Goal: Task Accomplishment & Management: Use online tool/utility

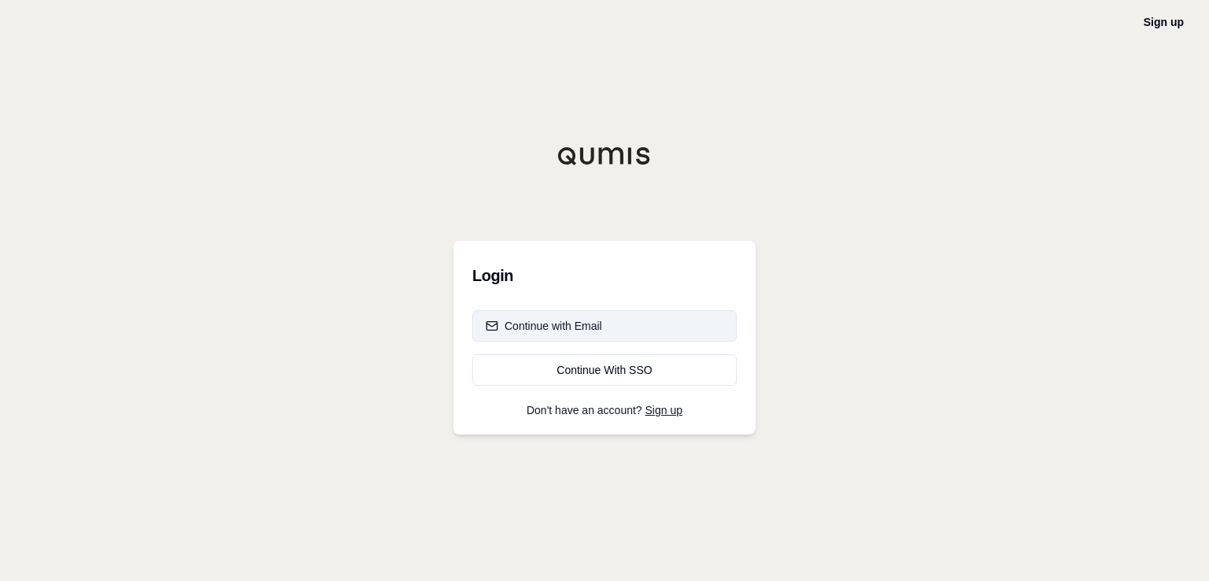
click at [559, 331] on div "Continue with Email" at bounding box center [544, 326] width 116 height 16
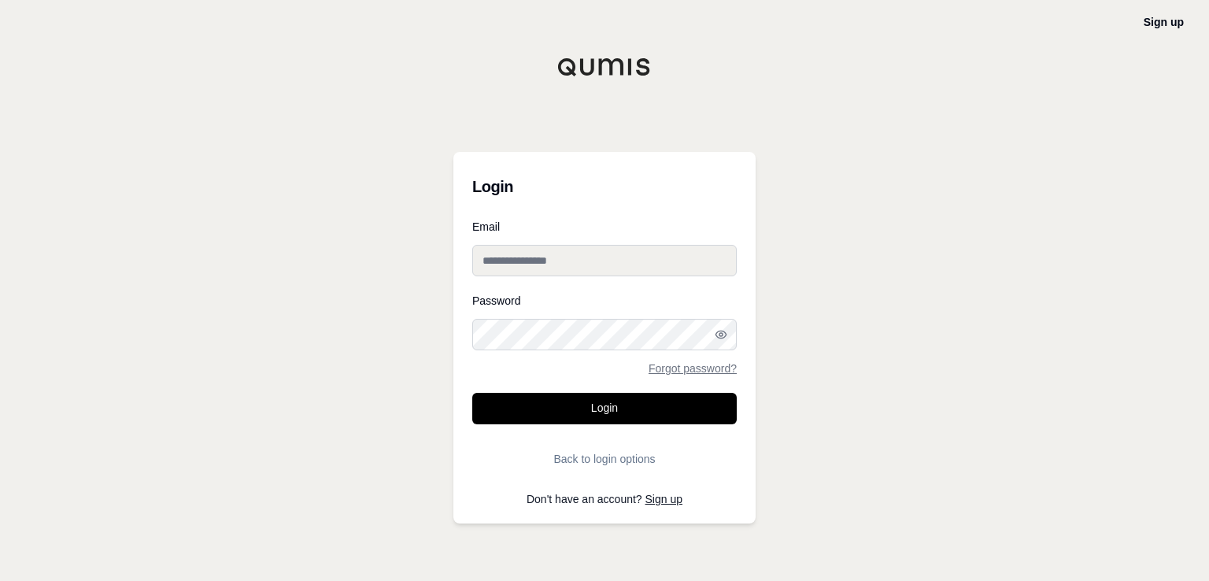
click at [516, 258] on input "Email" at bounding box center [604, 260] width 264 height 31
type input "**********"
click at [472, 393] on button "Login" at bounding box center [604, 408] width 264 height 31
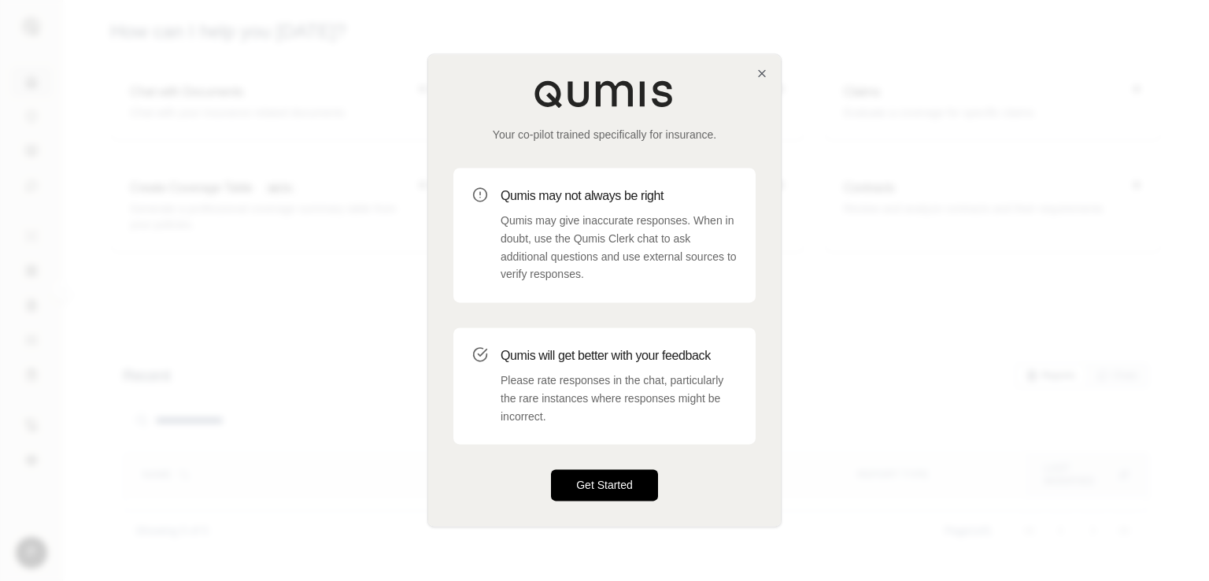
click at [593, 489] on button "Get Started" at bounding box center [604, 485] width 107 height 31
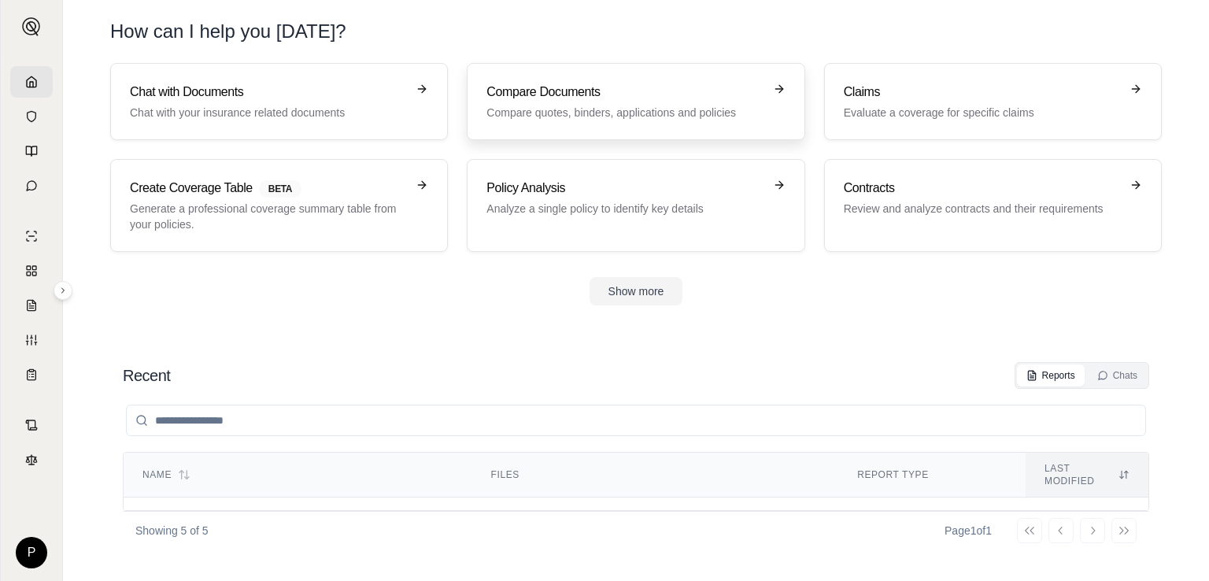
click at [620, 100] on h3 "Compare Documents" at bounding box center [624, 92] width 276 height 19
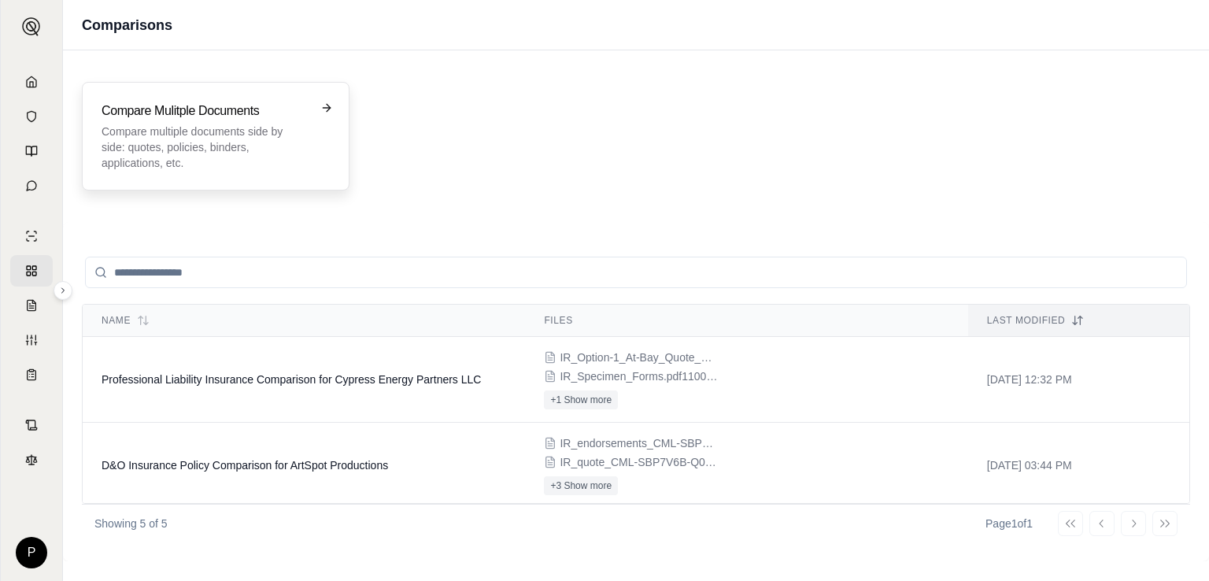
click at [255, 137] on p "Compare multiple documents side by side: quotes, policies, binders, application…" at bounding box center [205, 147] width 206 height 47
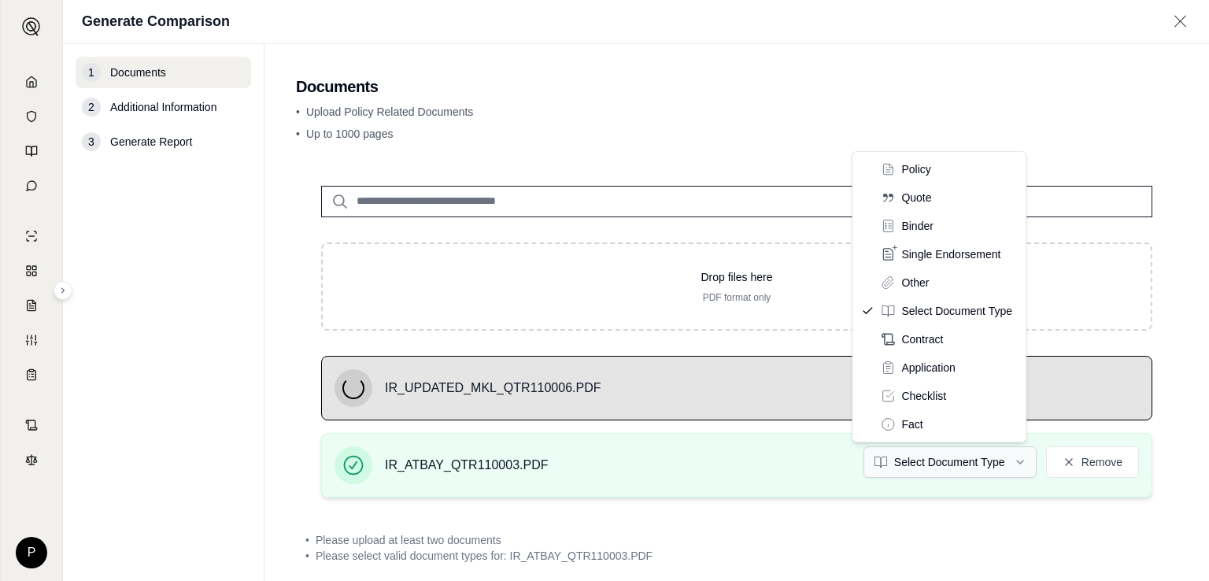
click at [998, 464] on html "P Generate Comparison 1 Documents 2 Additional Information 3 Generate Report Do…" at bounding box center [604, 290] width 1209 height 581
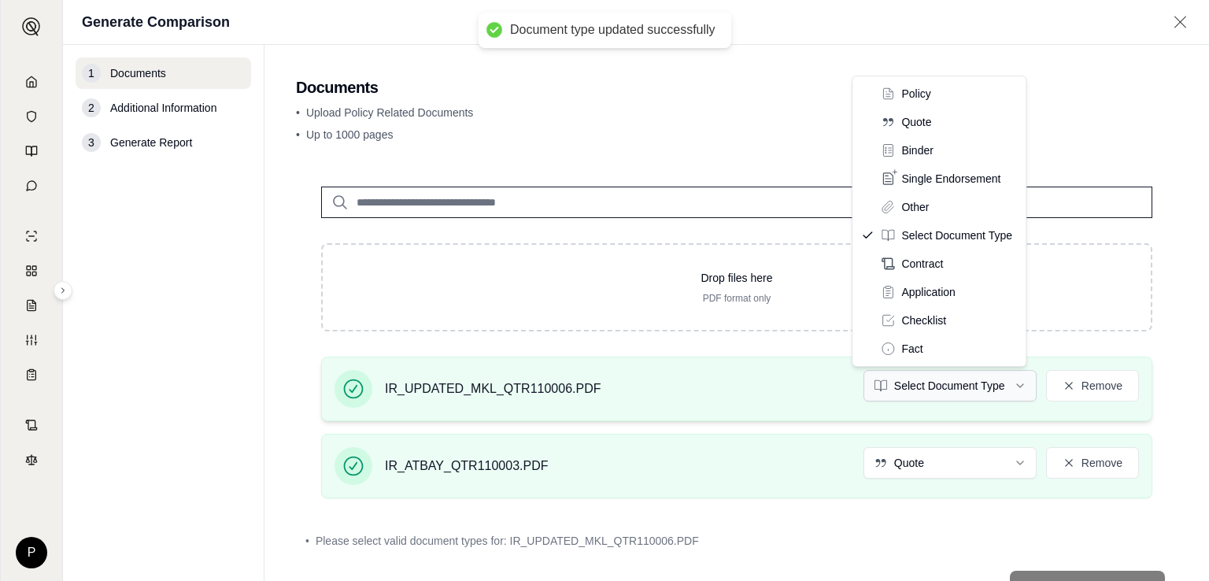
click at [1003, 387] on html "Document type updated successfully P Generate Comparison 1 Documents 2 Addition…" at bounding box center [604, 290] width 1209 height 581
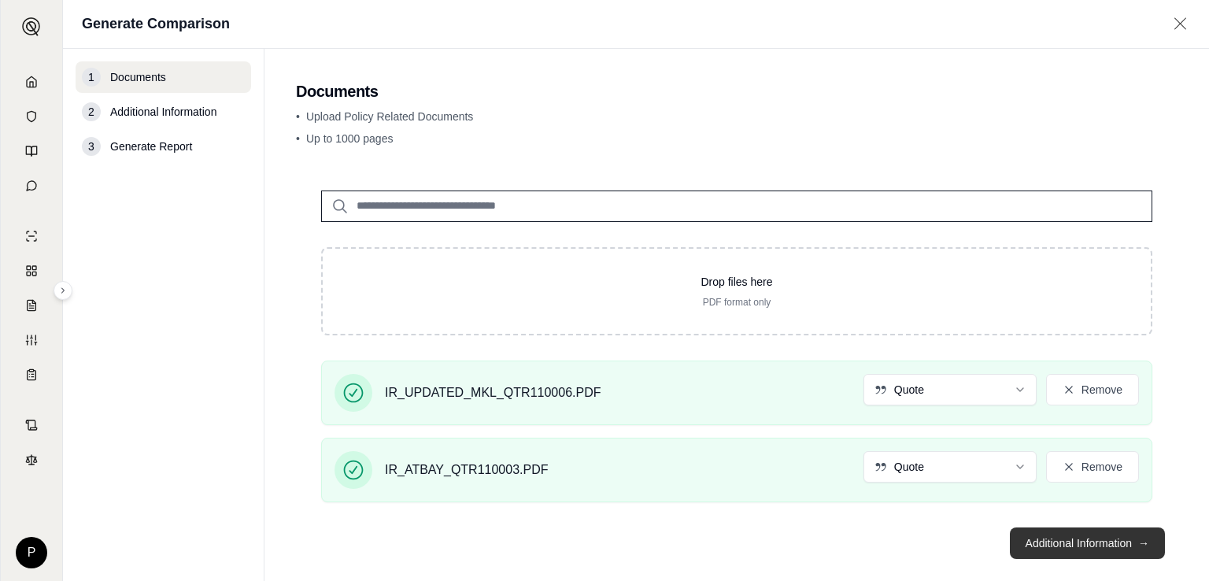
click at [1086, 548] on button "Additional Information →" at bounding box center [1087, 542] width 155 height 31
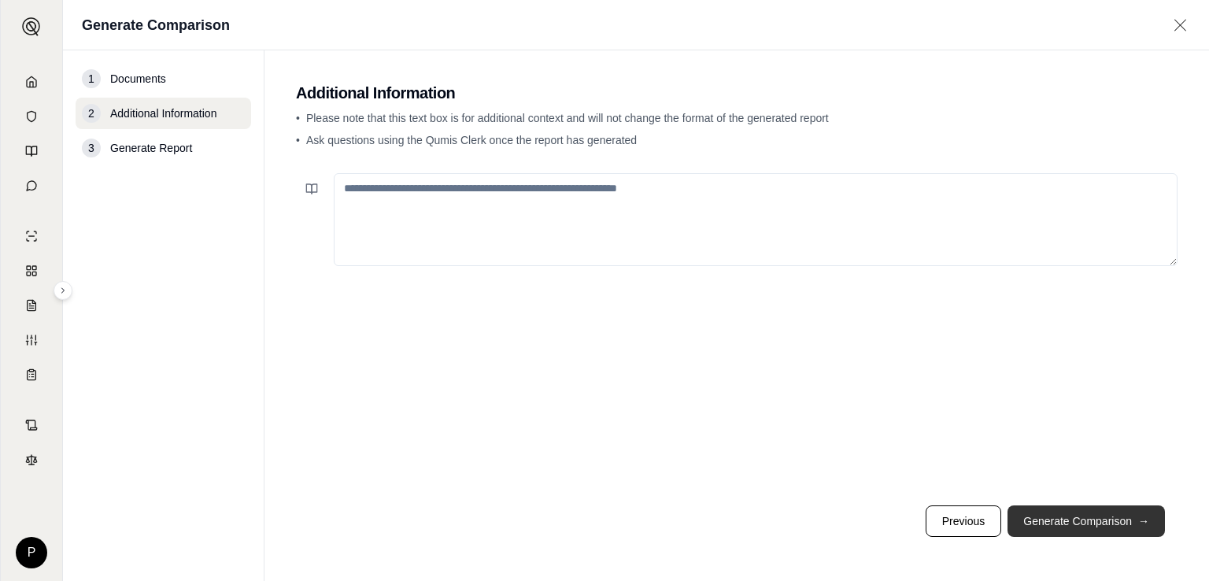
click at [1073, 526] on button "Generate Comparison →" at bounding box center [1085, 520] width 157 height 31
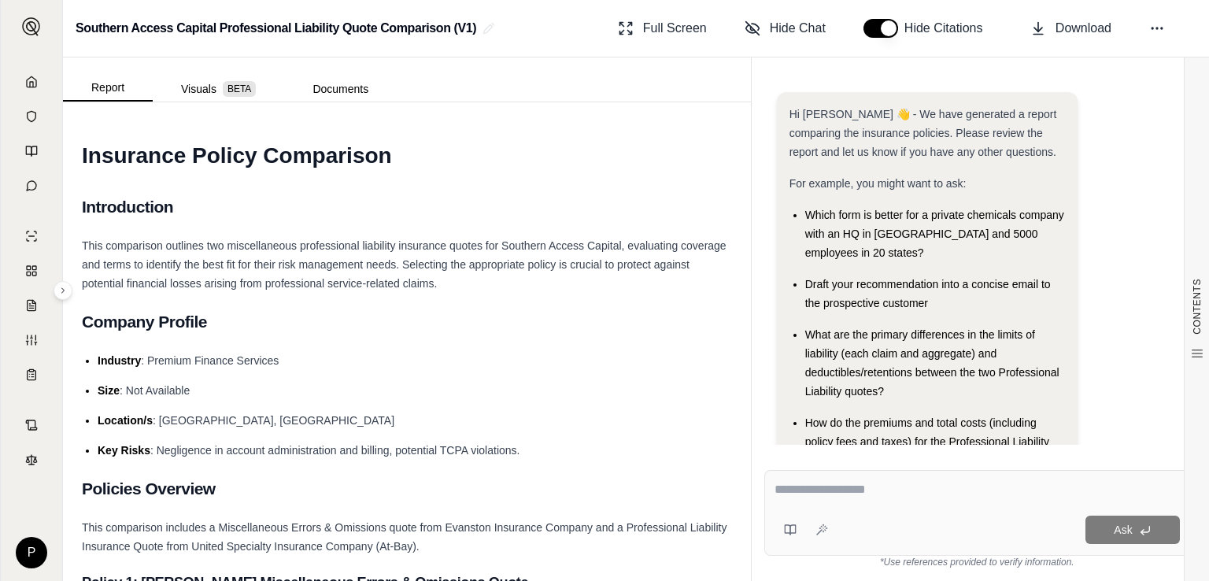
scroll to position [75, 0]
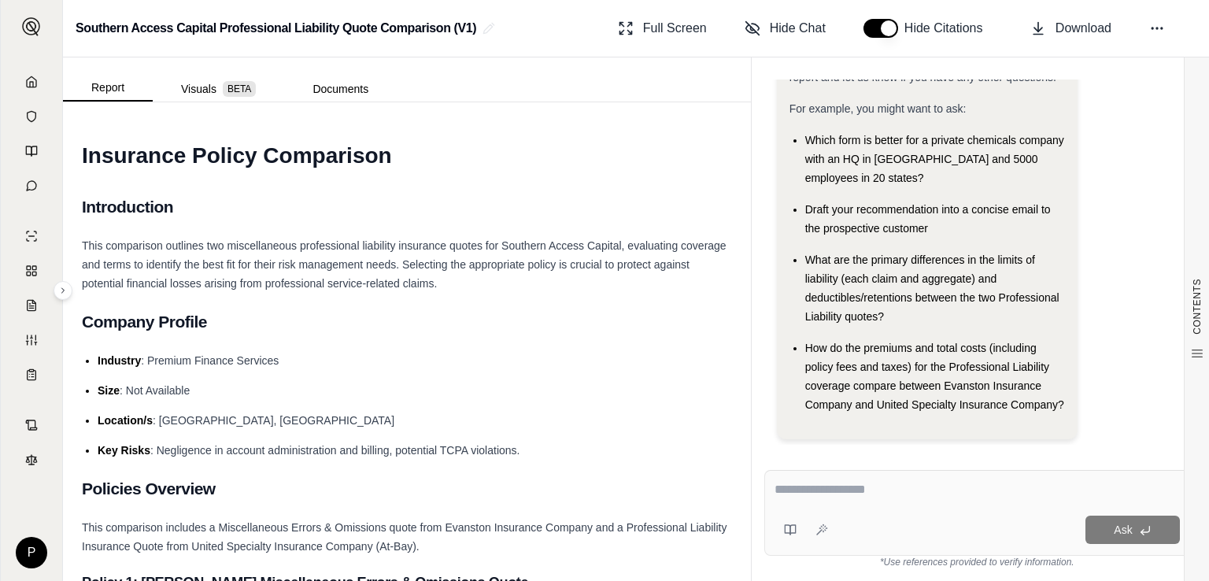
drag, startPoint x: 552, startPoint y: 198, endPoint x: 400, endPoint y: 186, distance: 153.1
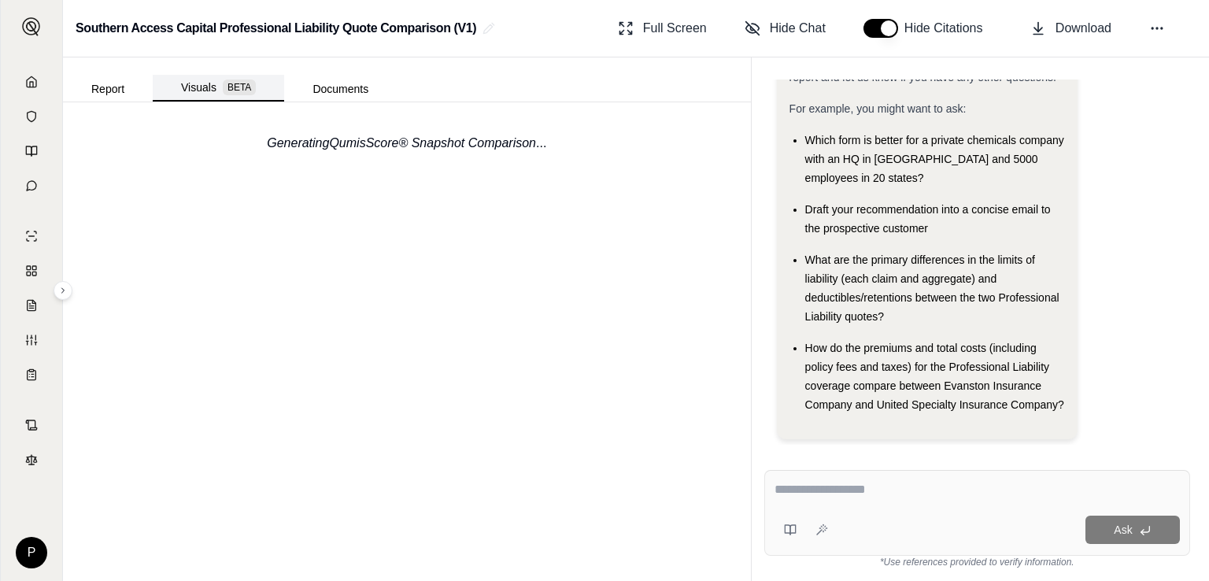
click at [195, 87] on button "Visuals BETA" at bounding box center [218, 88] width 131 height 27
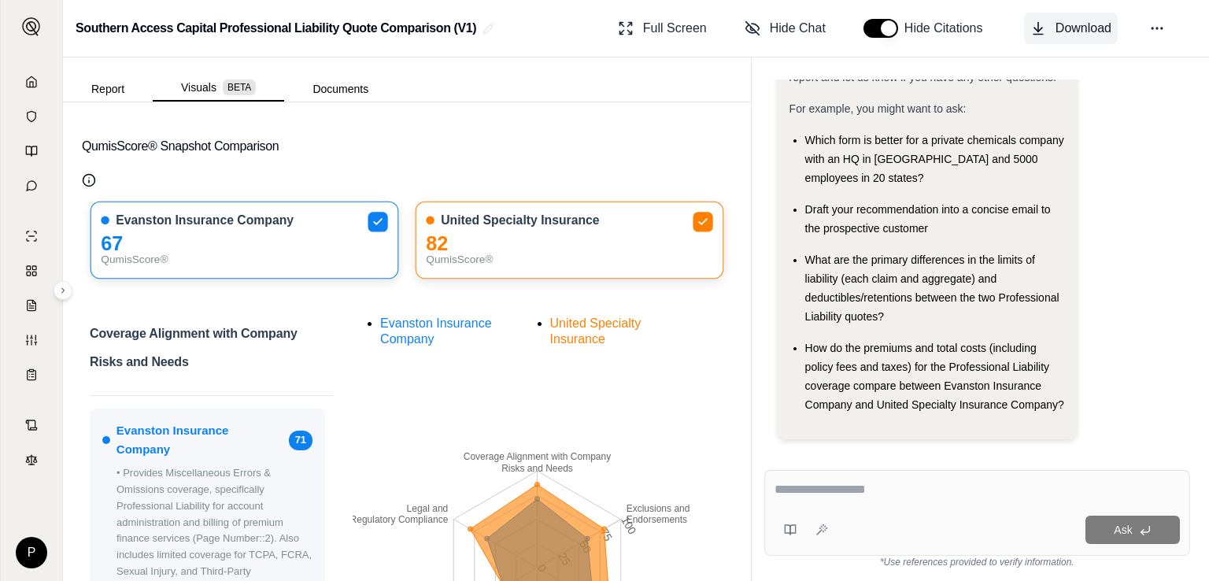
click at [1036, 32] on icon at bounding box center [1038, 28] width 16 height 16
